Goal: Task Accomplishment & Management: Manage account settings

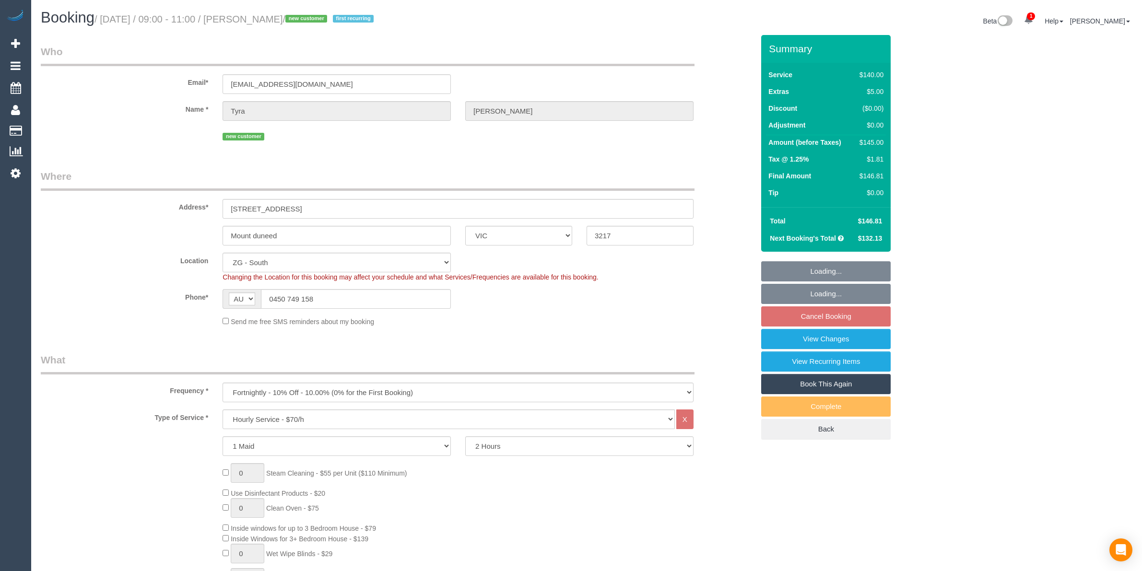
select select "VIC"
select select "spot3"
select select "number:28"
select select "number:14"
select select "number:19"
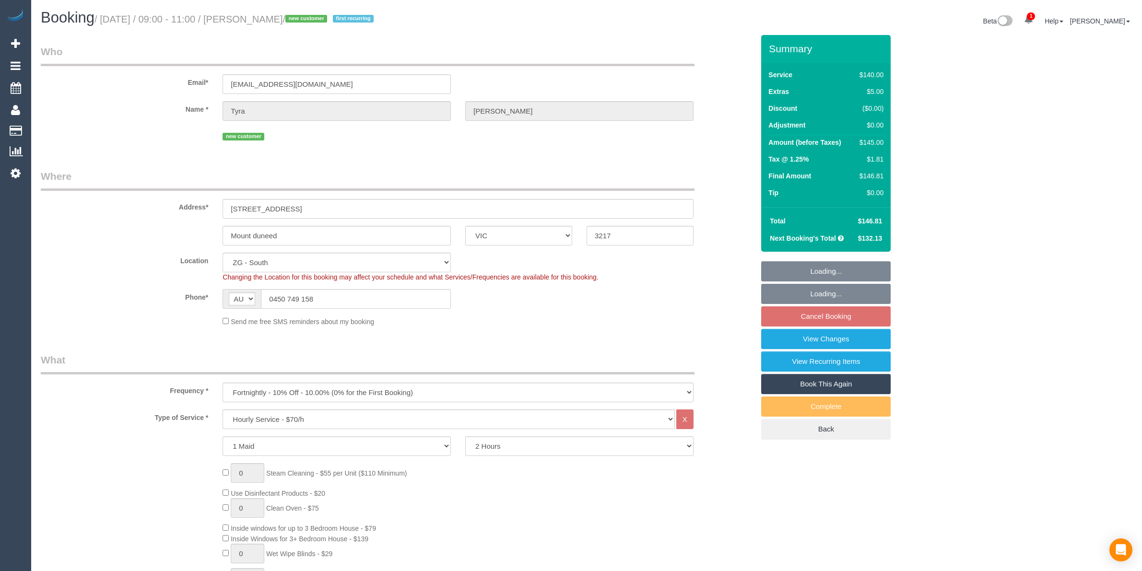
select select "number:22"
select select "number:35"
select select "number:26"
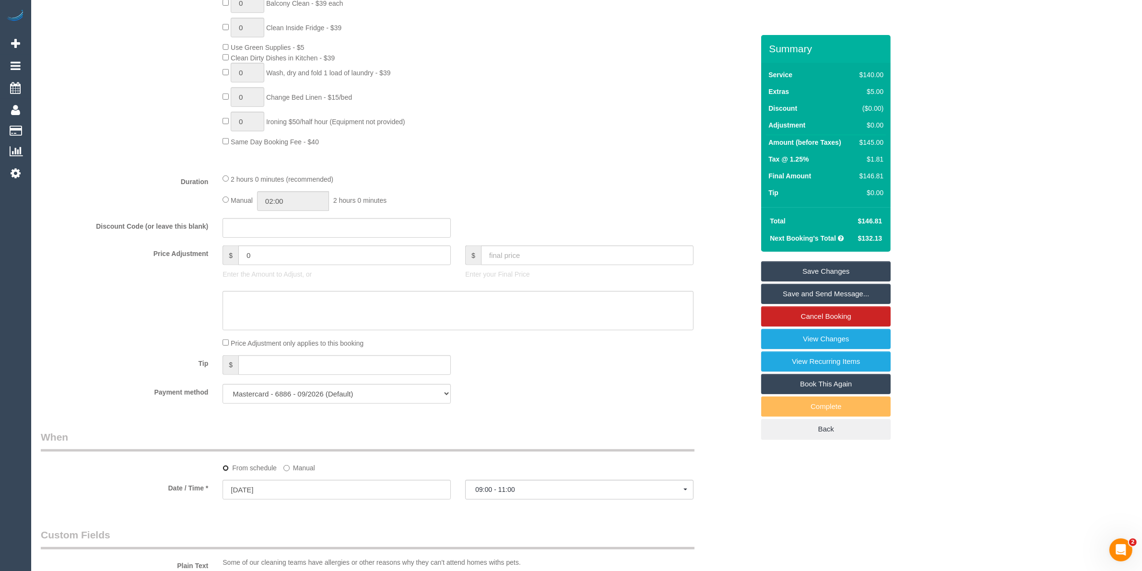
scroll to position [476, 0]
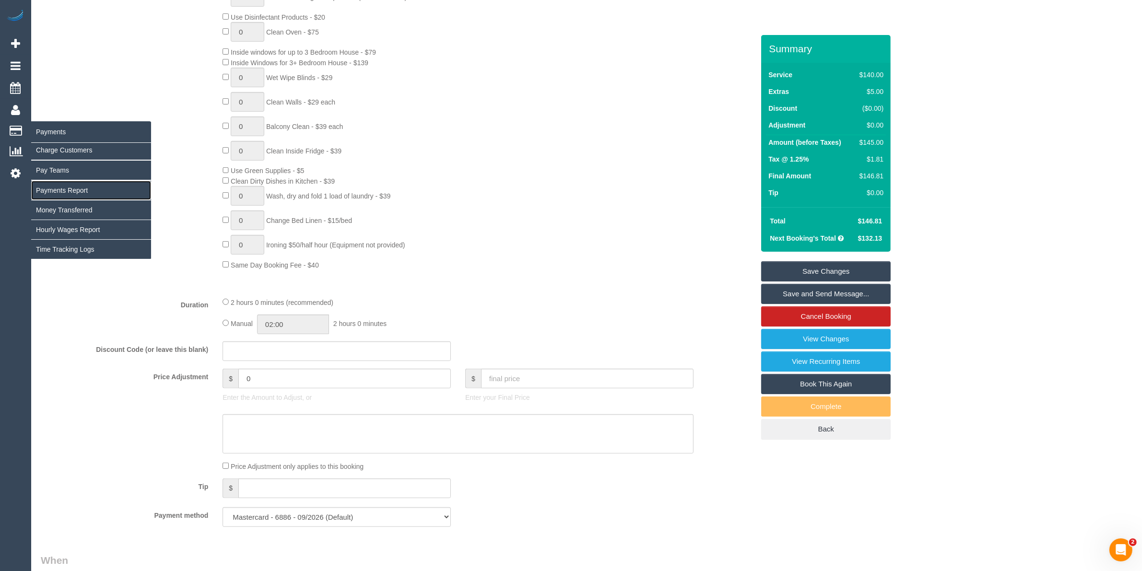
click at [76, 188] on link "Payments Report" at bounding box center [91, 190] width 120 height 19
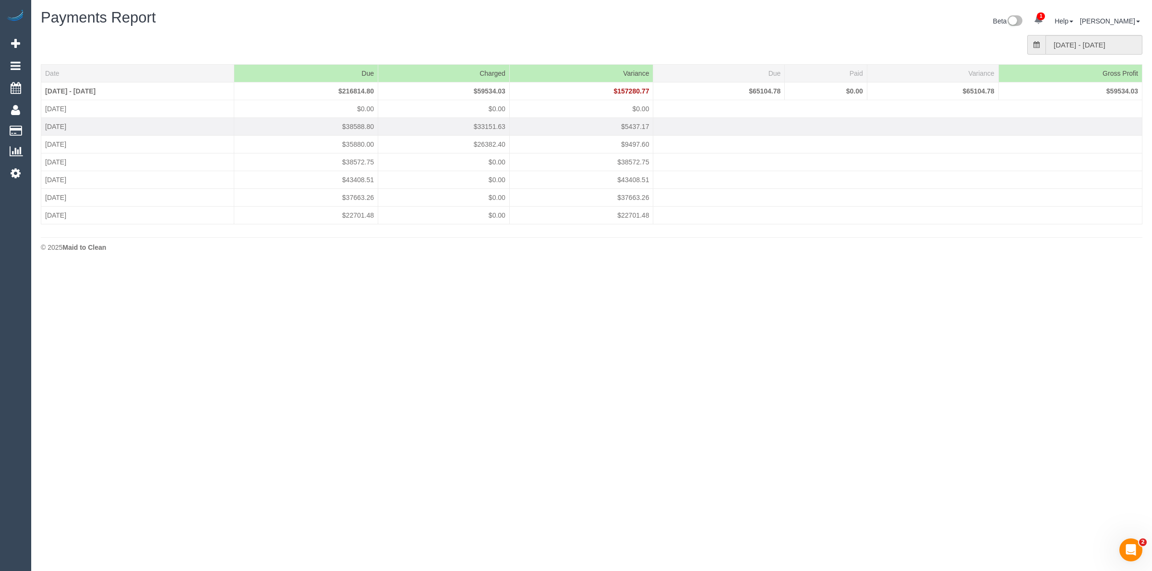
drag, startPoint x: 453, startPoint y: 85, endPoint x: 534, endPoint y: 147, distance: 101.0
click at [527, 137] on tbody "[DATE] - [DATE] $216814.80 $59534.03 $157280.77 $65104.78 $0.00 $65104.78 $5953…" at bounding box center [591, 153] width 1101 height 142
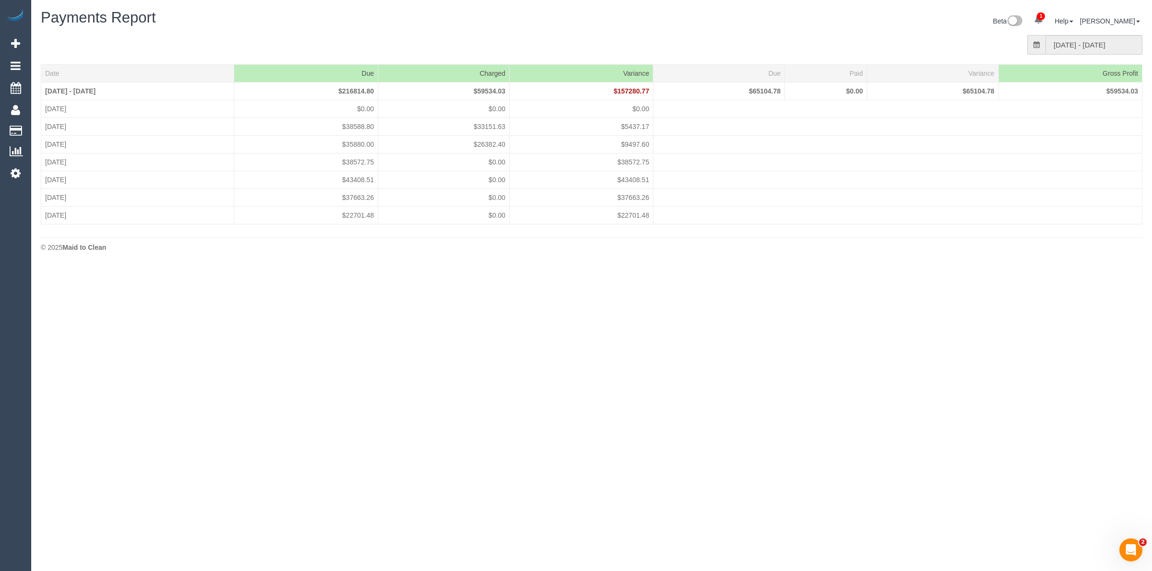
click at [576, 322] on body "1 Beta Your Notifications You have 0 alerts × You have 3 to charge for [DATE] A…" at bounding box center [576, 285] width 1152 height 571
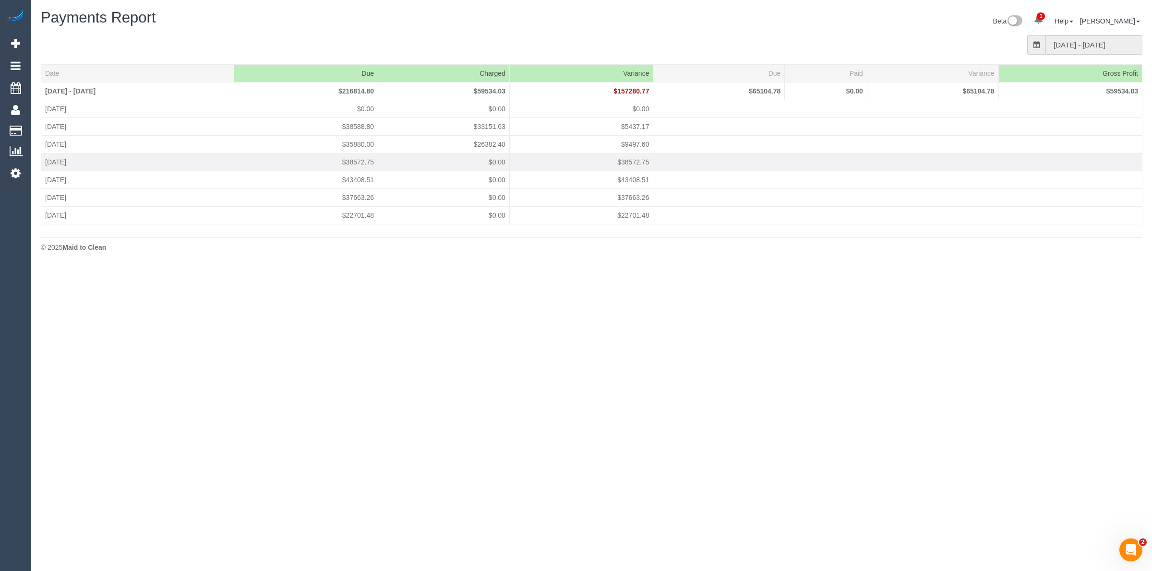
drag, startPoint x: 479, startPoint y: 101, endPoint x: 612, endPoint y: 161, distance: 145.6
click at [562, 130] on tbody "[DATE] - [DATE] $216814.80 $59534.03 $157280.77 $65104.78 $0.00 $65104.78 $5953…" at bounding box center [591, 153] width 1101 height 142
click at [510, 167] on td "$0.00" at bounding box center [443, 162] width 131 height 18
